Goal: Navigation & Orientation: Find specific page/section

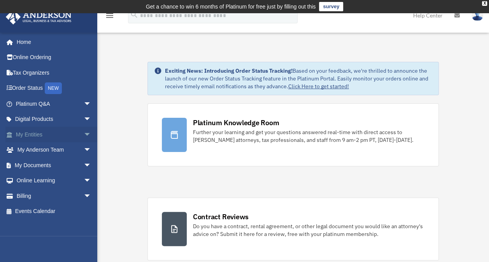
click at [84, 132] on span "arrow_drop_down" at bounding box center [92, 135] width 16 height 16
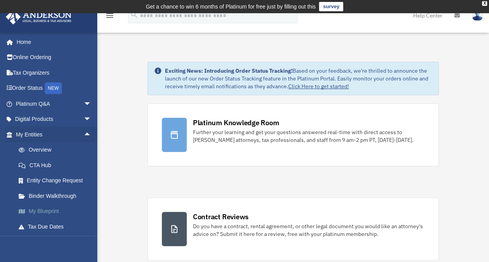
click at [58, 211] on link "My Blueprint" at bounding box center [57, 212] width 92 height 16
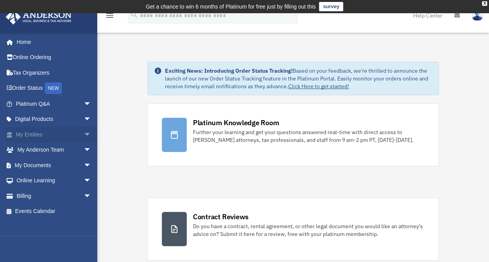
click at [84, 134] on span "arrow_drop_down" at bounding box center [92, 135] width 16 height 16
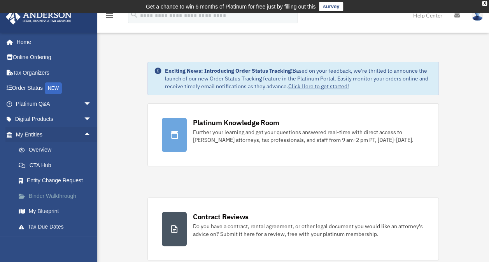
click at [76, 195] on link "Binder Walkthrough" at bounding box center [57, 196] width 92 height 16
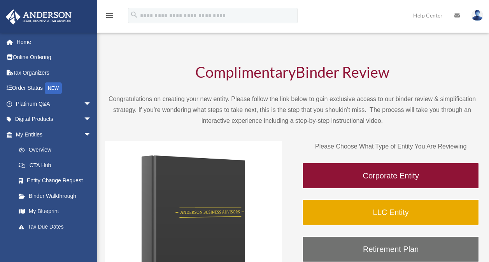
click at [76, 195] on link "Binder Walkthrough" at bounding box center [55, 196] width 88 height 16
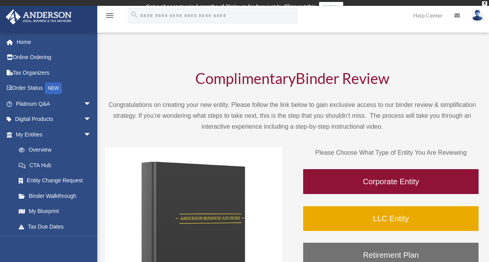
click at [76, 195] on link "Binder Walkthrough" at bounding box center [55, 196] width 88 height 16
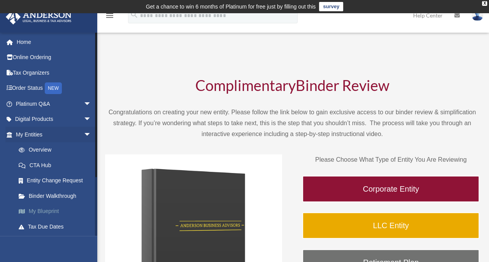
click at [57, 209] on link "My Blueprint" at bounding box center [57, 212] width 92 height 16
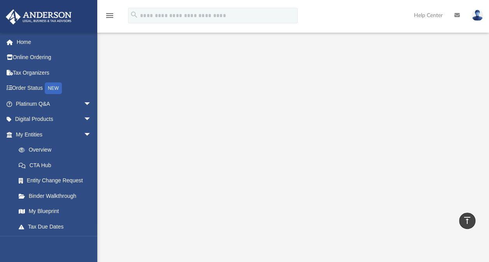
scroll to position [79, 0]
